Goal: Task Accomplishment & Management: Complete application form

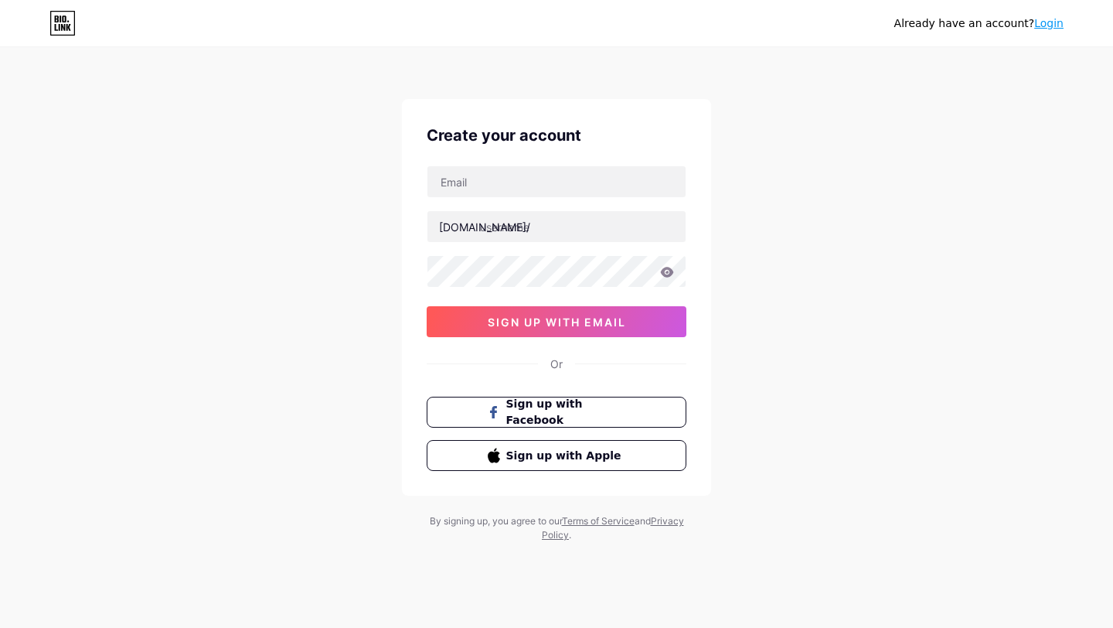
click at [554, 357] on div "Or" at bounding box center [556, 364] width 12 height 16
click at [1040, 28] on link "Login" at bounding box center [1048, 23] width 29 height 12
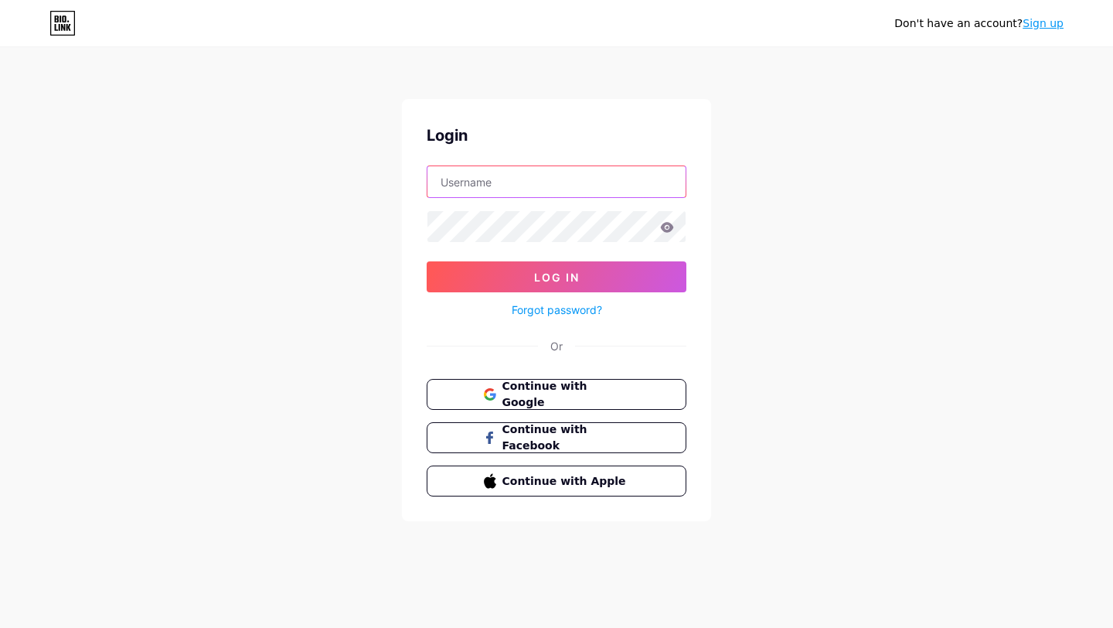
click at [570, 180] on input "text" at bounding box center [557, 181] width 258 height 31
type input "[EMAIL_ADDRESS][DOMAIN_NAME]"
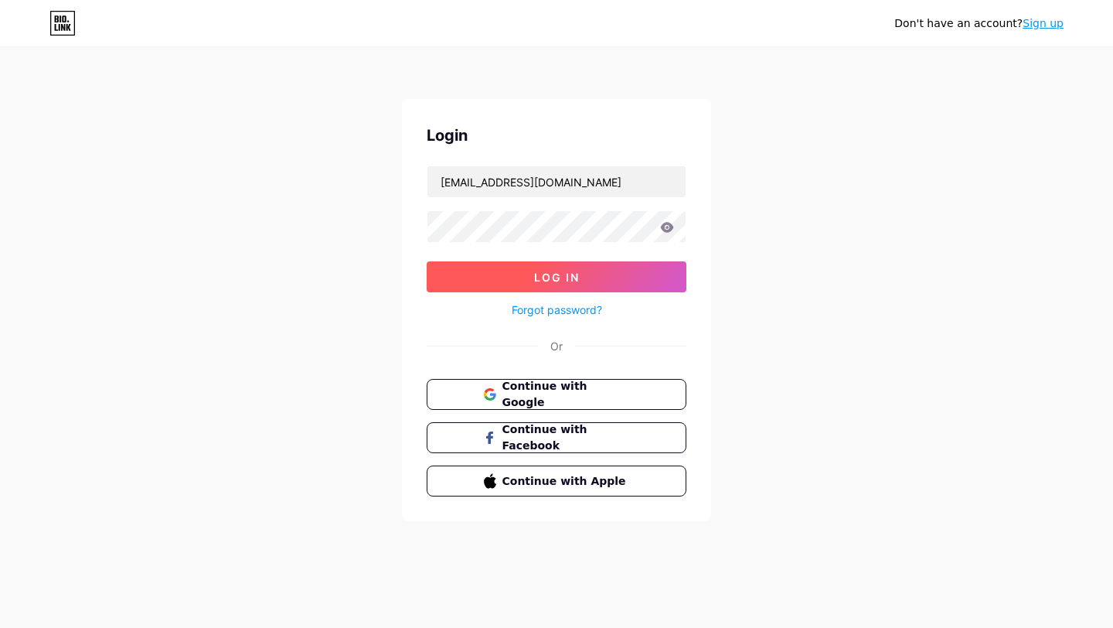
click at [511, 279] on button "Log In" at bounding box center [557, 276] width 260 height 31
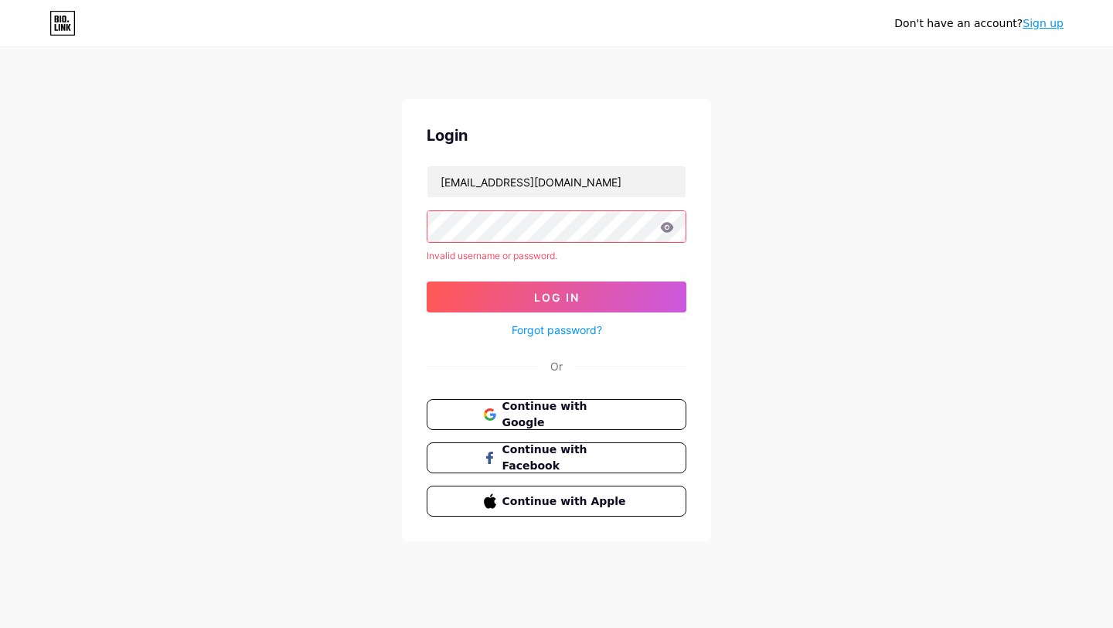
click at [567, 331] on link "Forgot password?" at bounding box center [557, 330] width 90 height 16
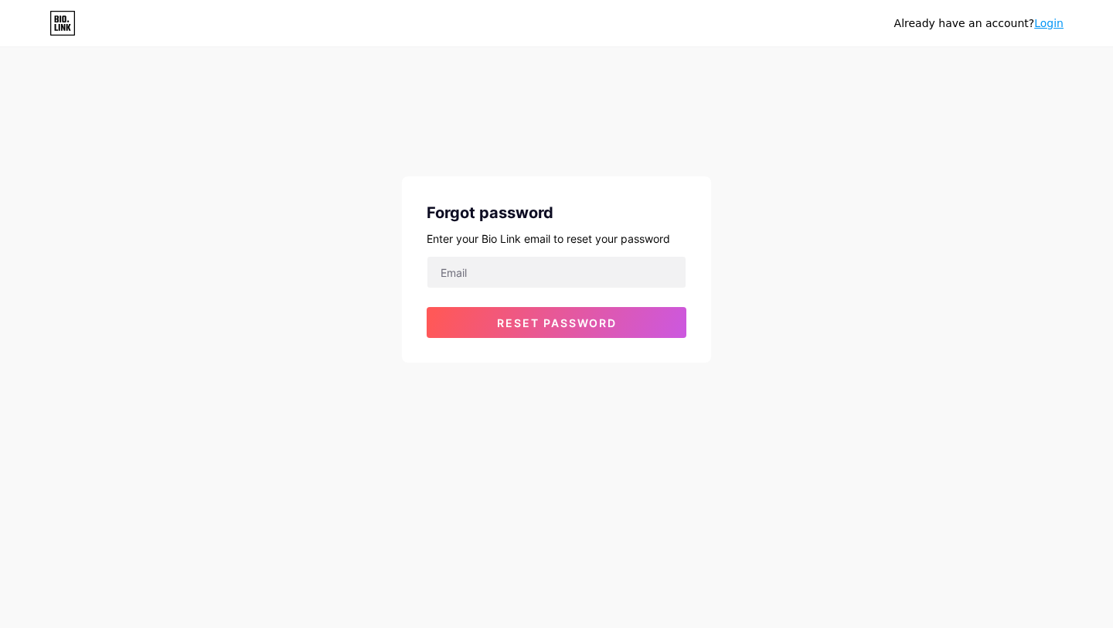
click at [576, 247] on div "Forgot password Enter your Bio Link email to reset your password Reset password" at bounding box center [556, 269] width 309 height 186
click at [577, 259] on input "email" at bounding box center [557, 272] width 258 height 31
type input "[EMAIL_ADDRESS][DOMAIN_NAME]"
click at [574, 323] on span "Reset password" at bounding box center [557, 322] width 120 height 13
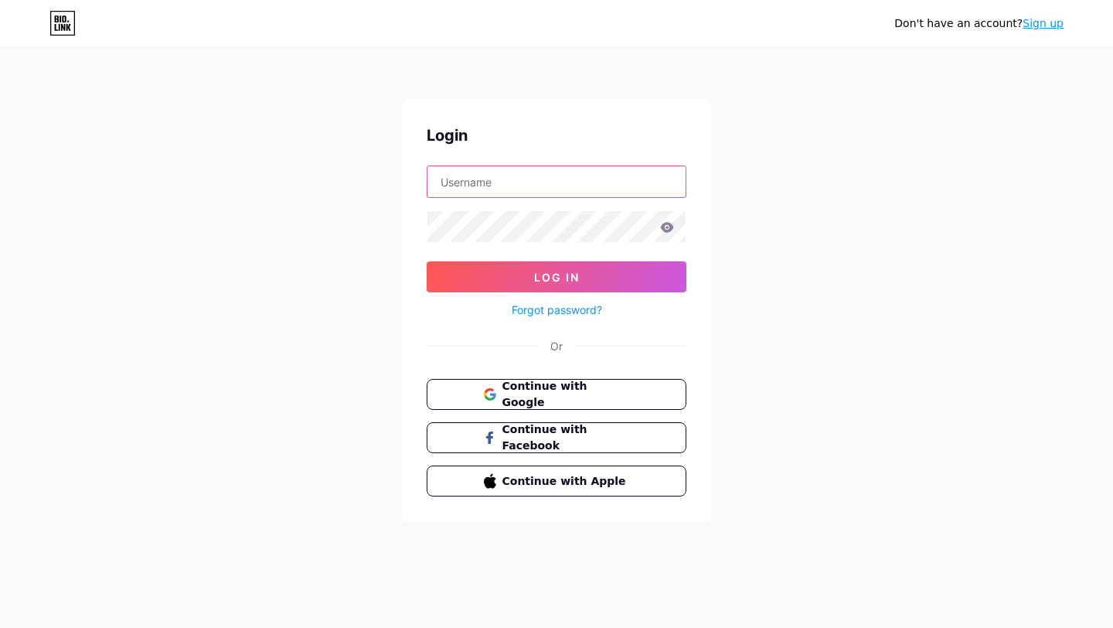
click at [555, 188] on input "text" at bounding box center [557, 181] width 258 height 31
type input "[EMAIL_ADDRESS][DOMAIN_NAME]"
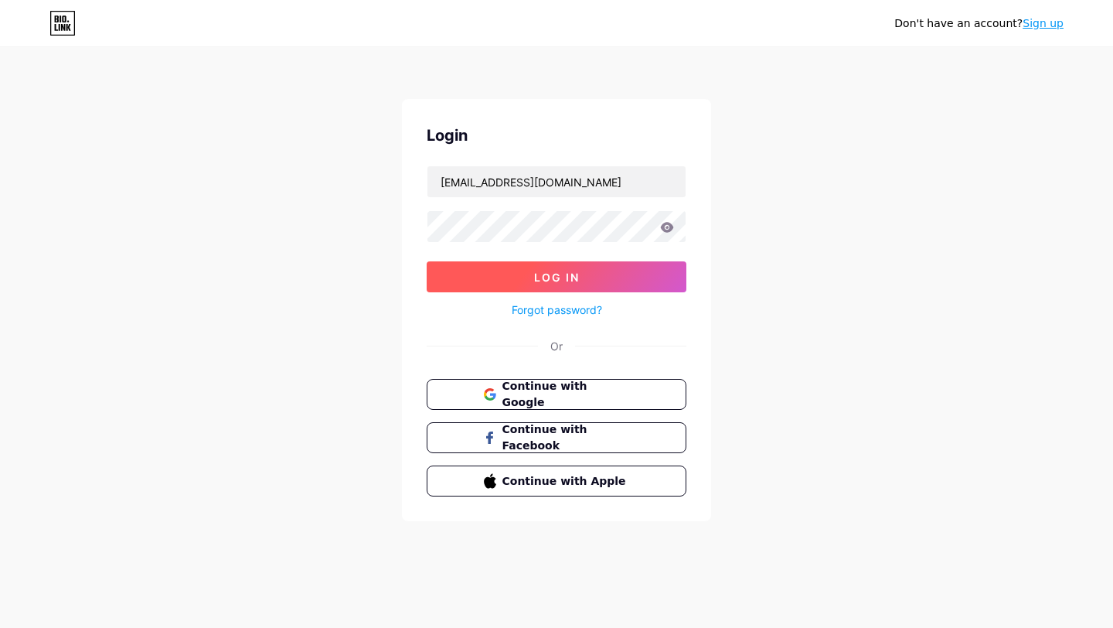
click at [511, 278] on button "Log In" at bounding box center [557, 276] width 260 height 31
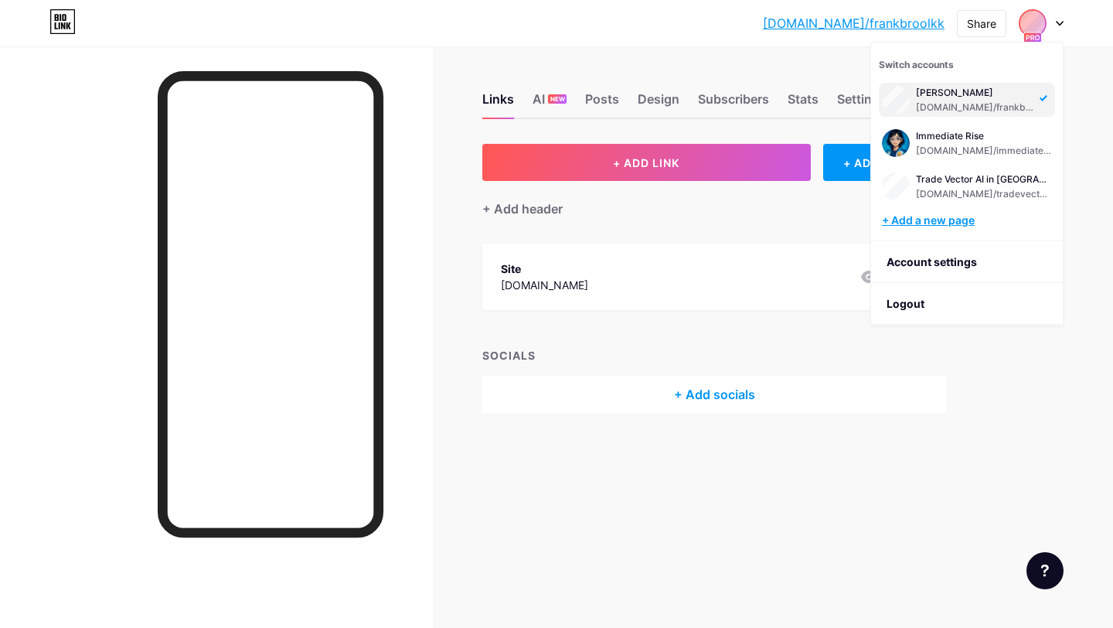
click at [949, 221] on div "+ Add a new page" at bounding box center [968, 220] width 173 height 15
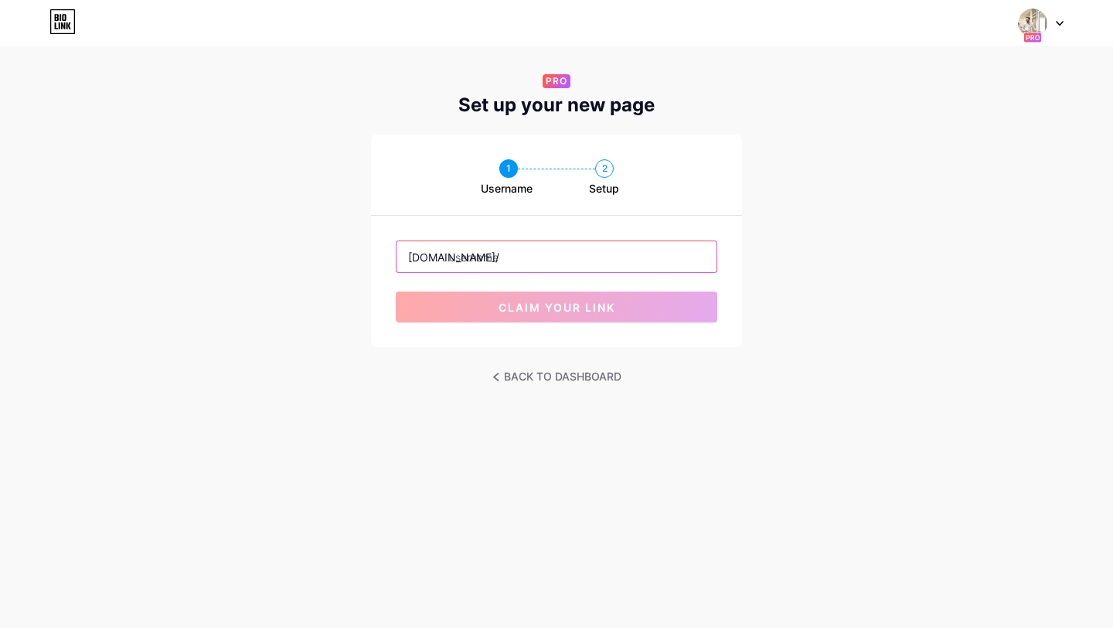
click at [567, 244] on input "text" at bounding box center [557, 256] width 320 height 31
paste input "tradevector ai"
click at [512, 261] on input "tradevector ai" at bounding box center [557, 256] width 320 height 31
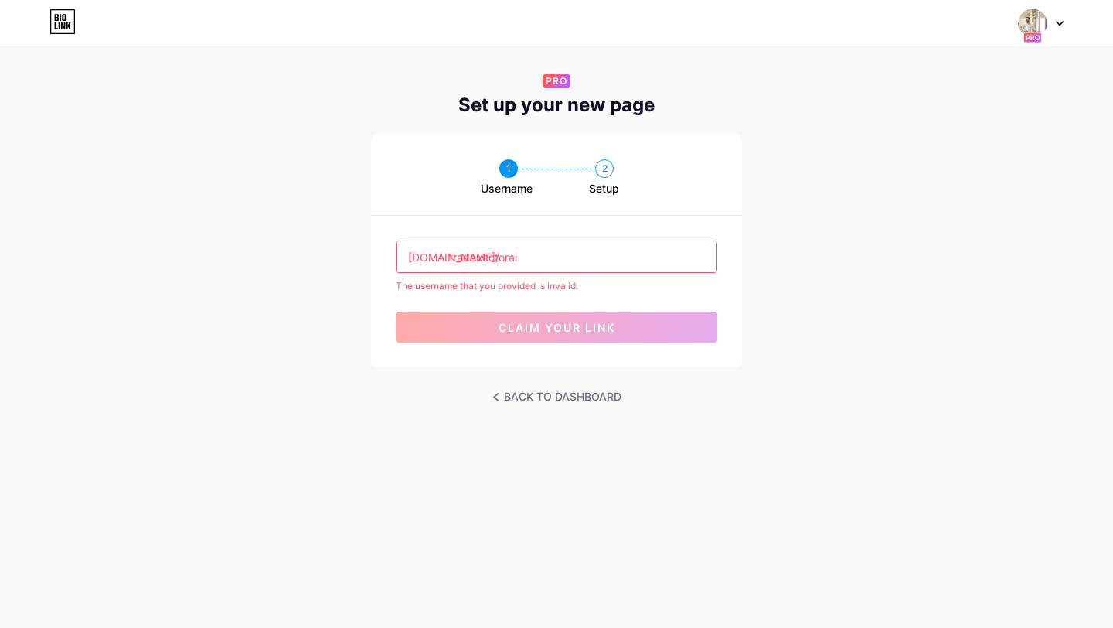
click at [538, 261] on input "tradevectorai" at bounding box center [557, 256] width 320 height 31
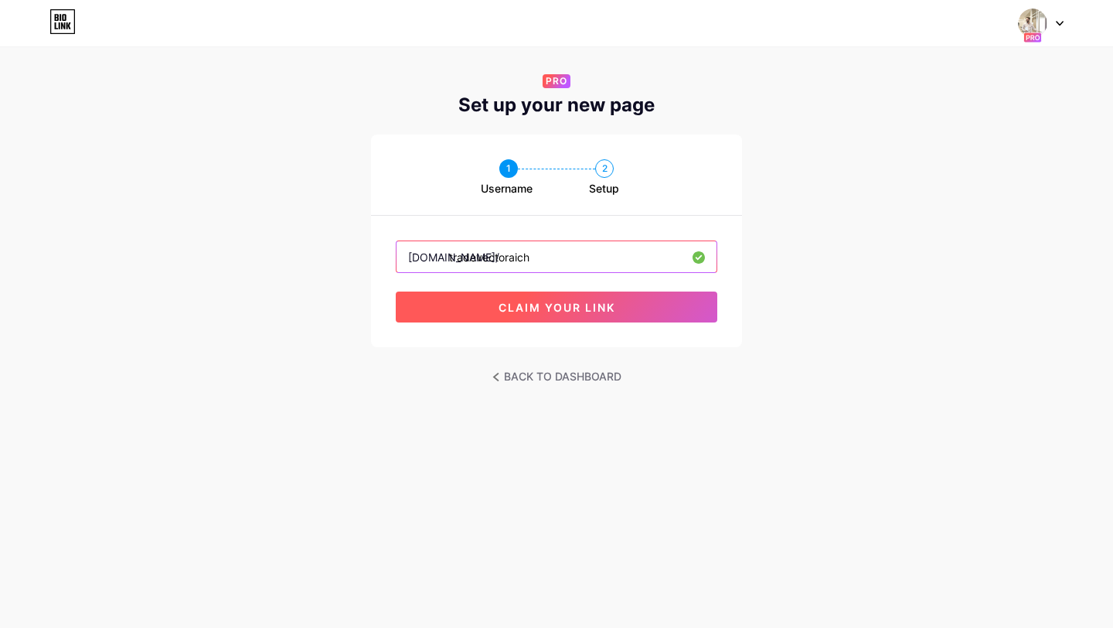
type input "tradevectoraich"
click at [543, 315] on button "claim your link" at bounding box center [557, 306] width 322 height 31
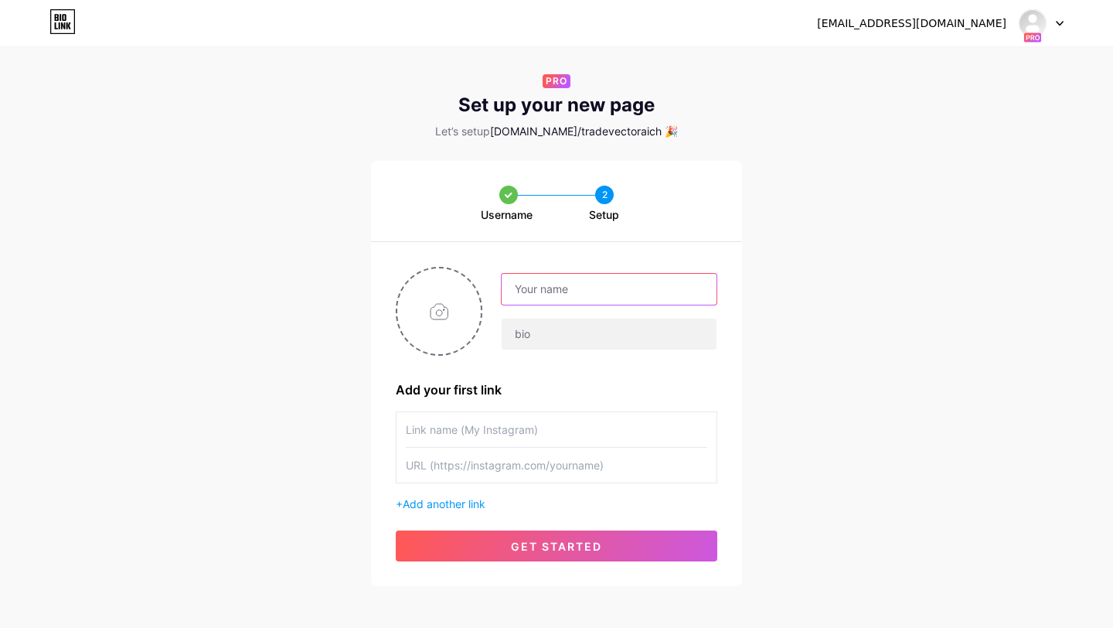
click at [596, 281] on input "text" at bounding box center [609, 289] width 215 height 31
paste input "Trade Vector AI"
type input "Trade Vector AI"
click at [610, 326] on input "text" at bounding box center [609, 334] width 215 height 31
